Goal: Find specific page/section: Find specific page/section

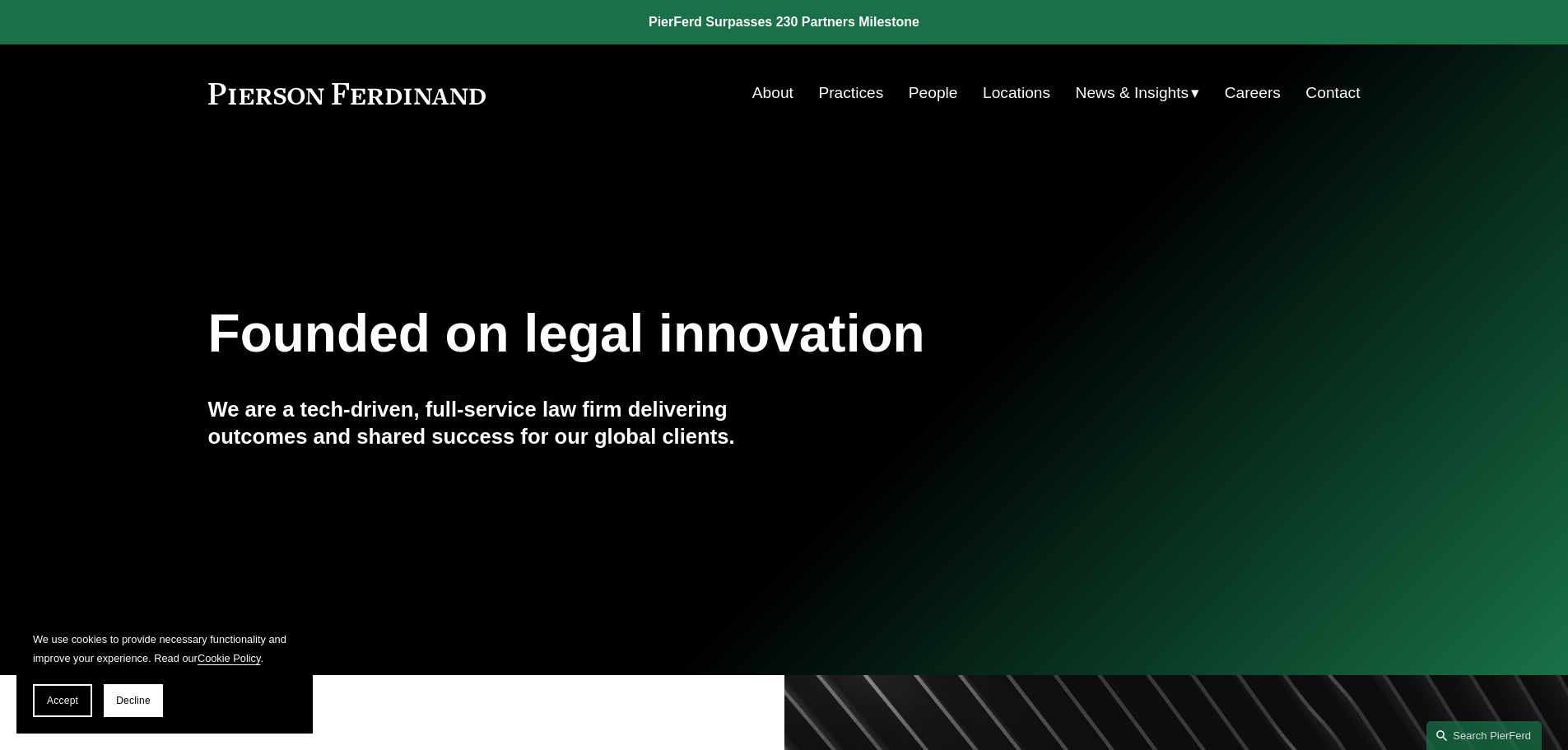
click at [922, 96] on link "People" at bounding box center [934, 93] width 50 height 31
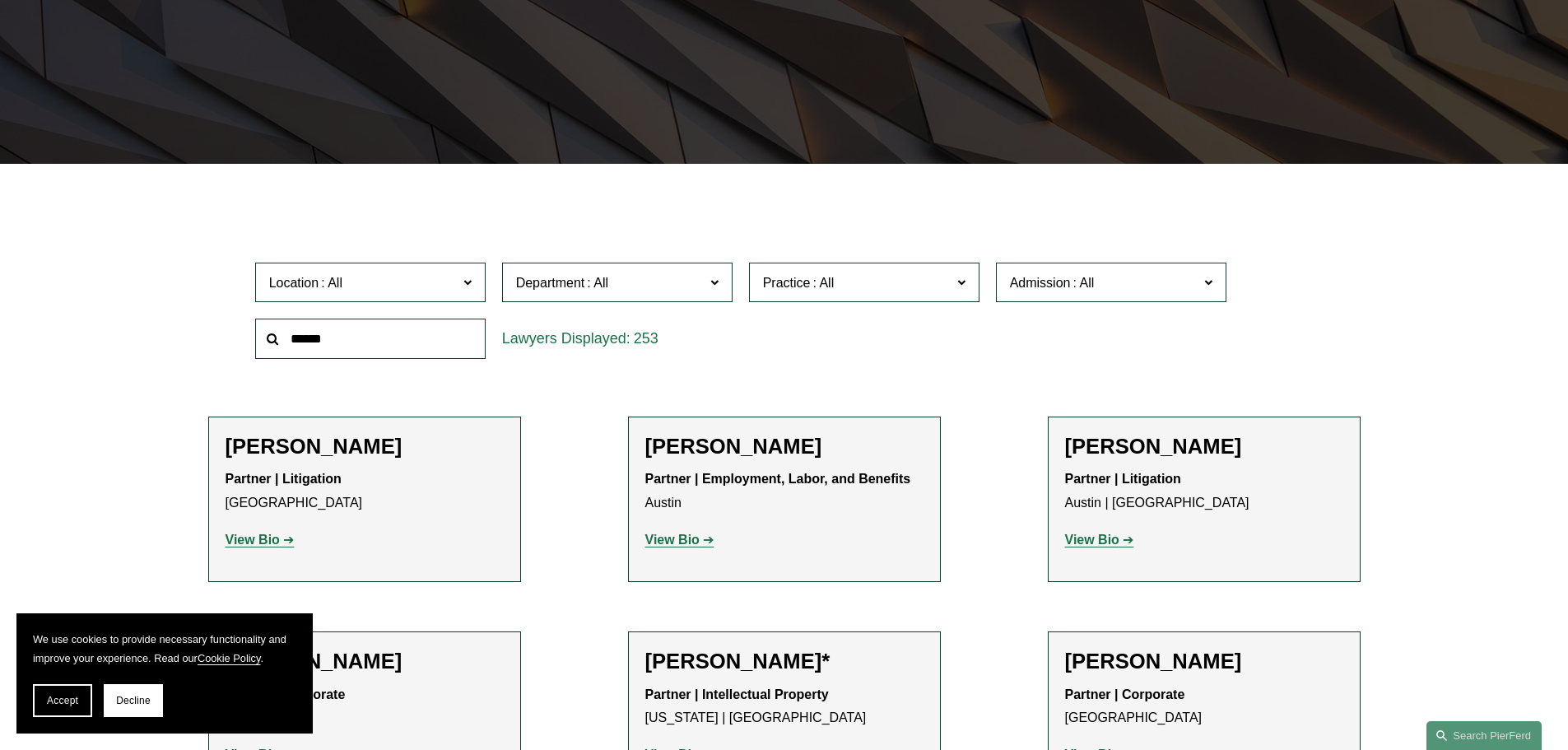
scroll to position [330, 0]
click at [126, 707] on button "Decline" at bounding box center [133, 700] width 60 height 33
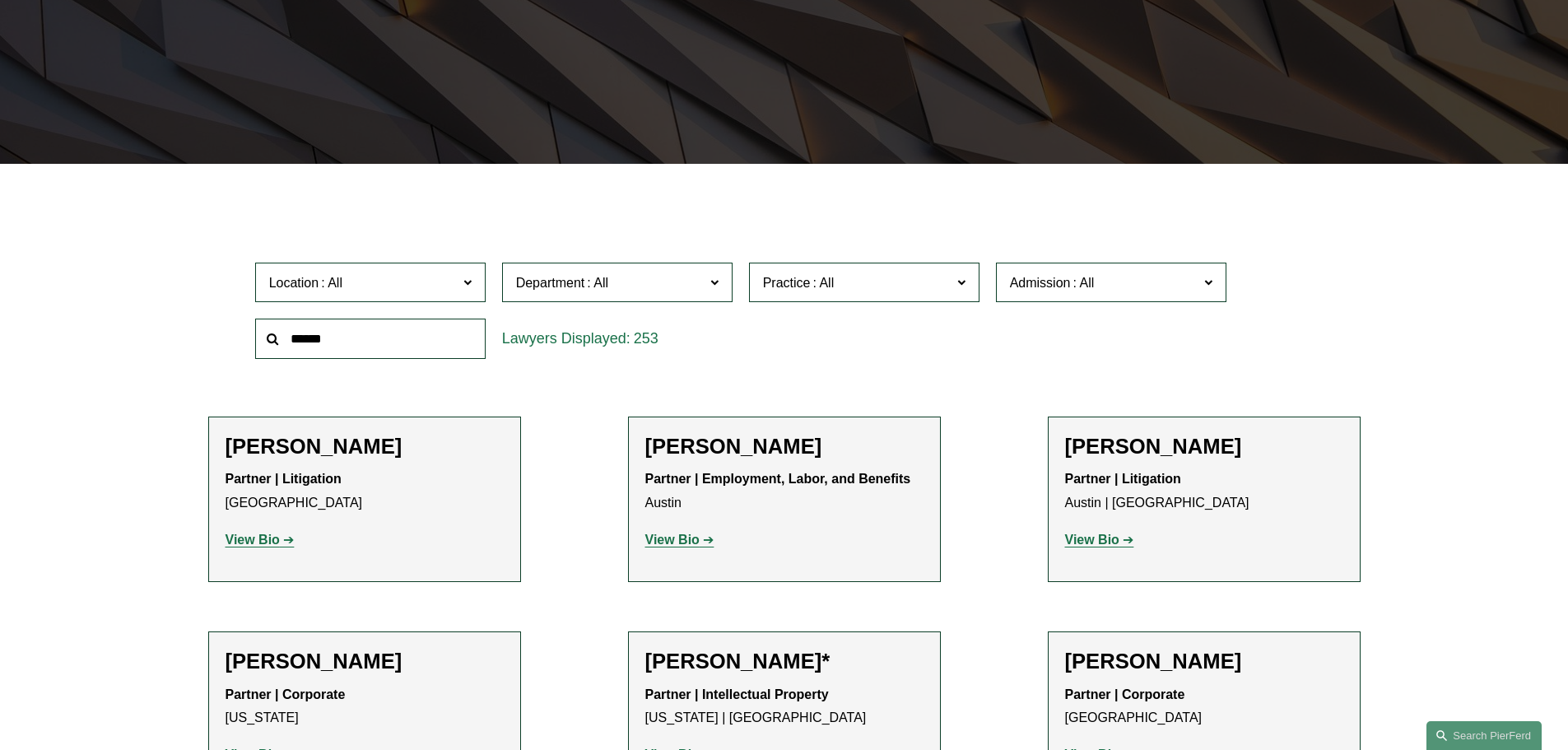
click at [393, 337] on input "text" at bounding box center [370, 339] width 231 height 41
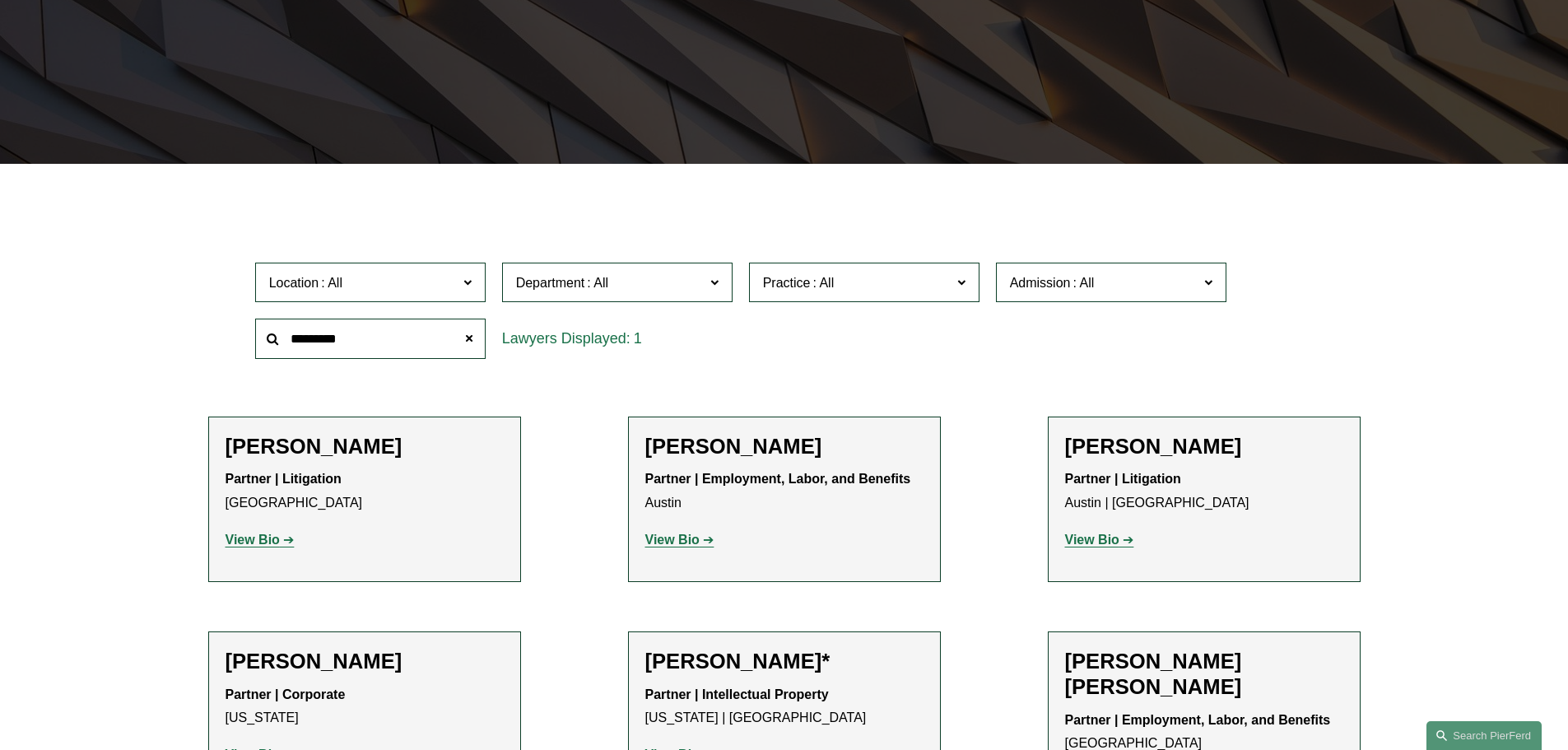
type input "*********"
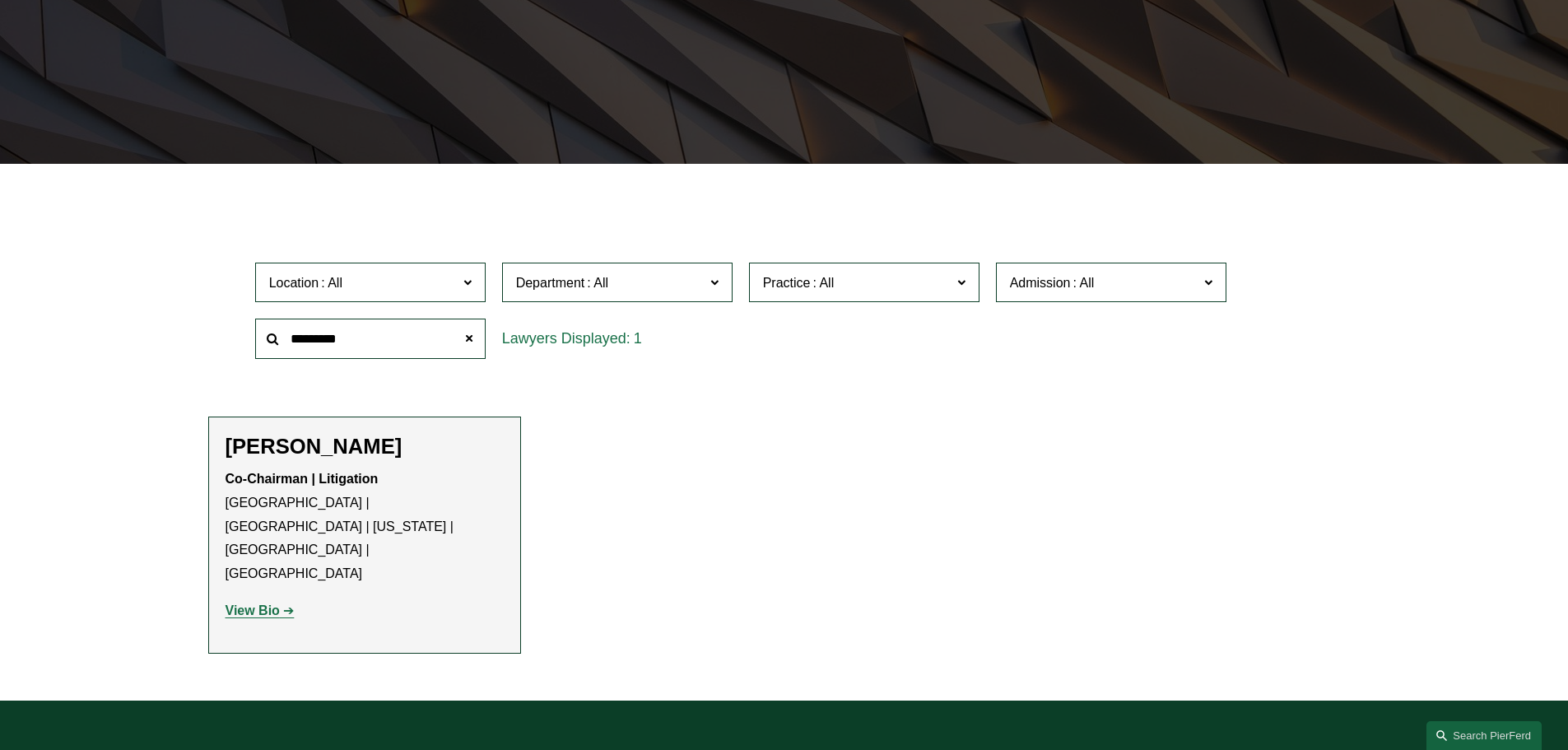
click at [244, 604] on strong "View Bio" at bounding box center [253, 611] width 55 height 14
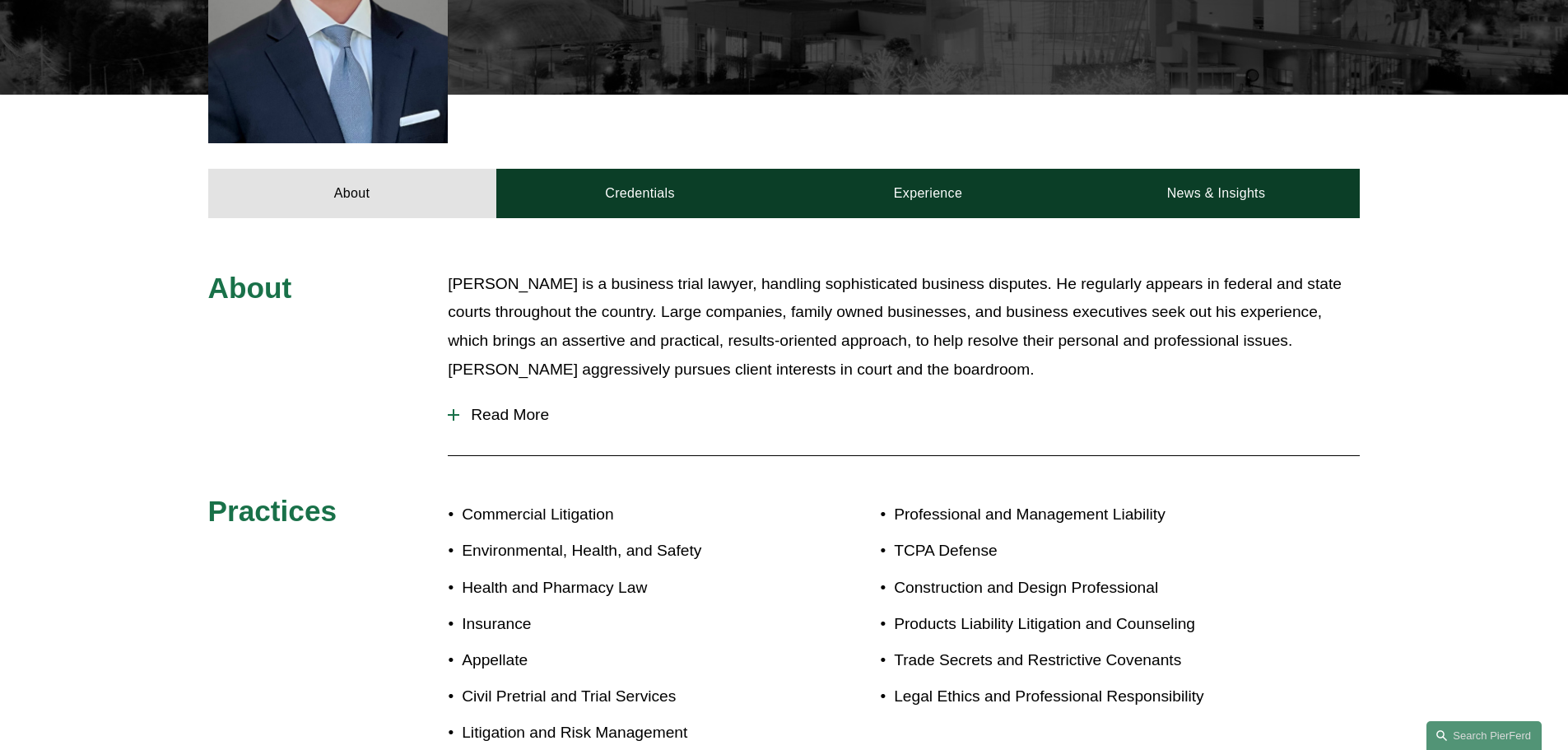
scroll to position [659, 0]
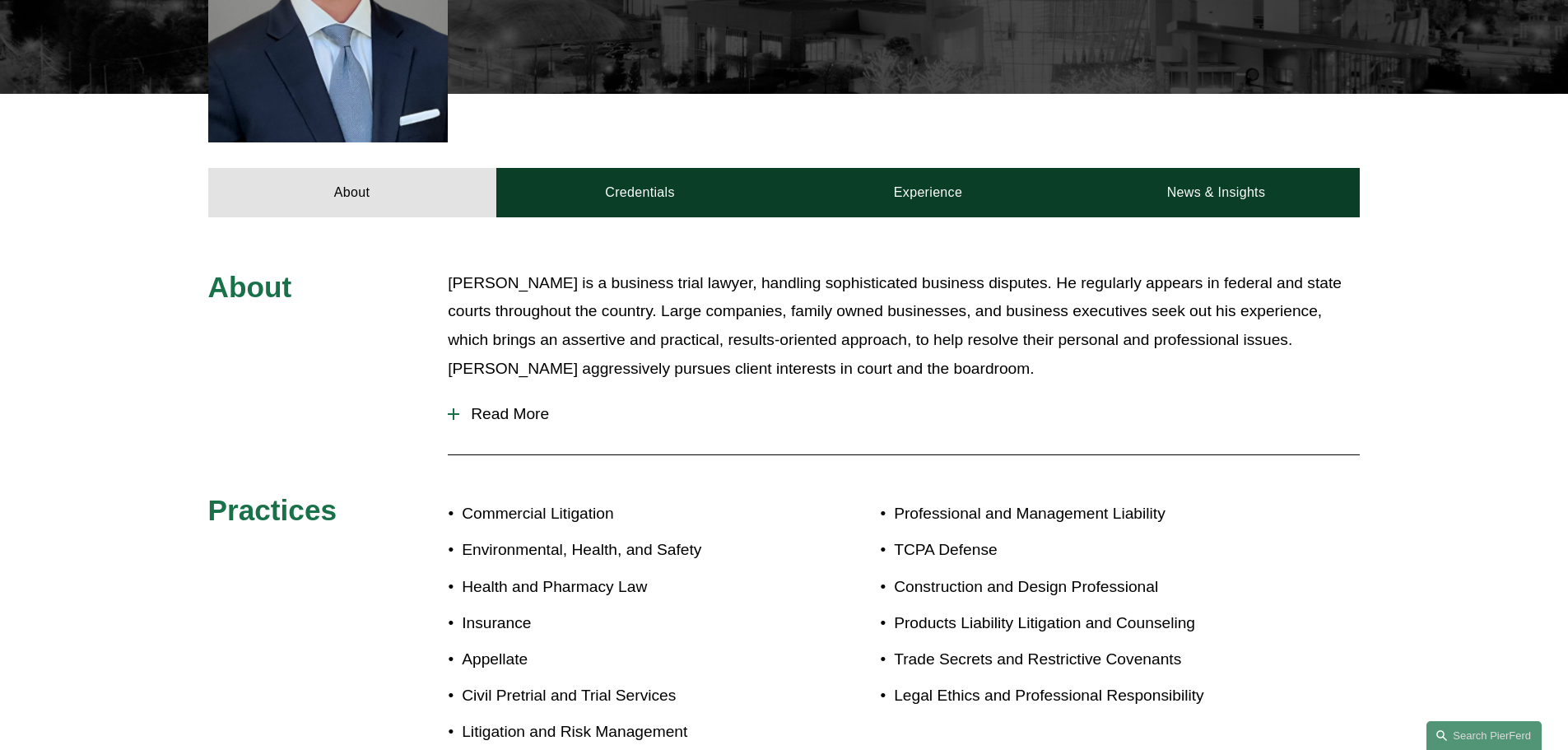
click at [336, 494] on div "About [PERSON_NAME] is a business trial lawyer, handling sophisticated business…" at bounding box center [784, 517] width 1568 height 496
